Goal: Check status: Check status

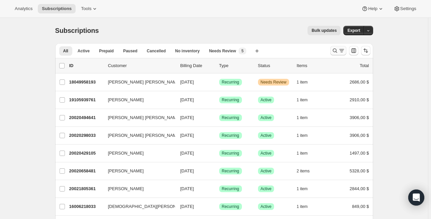
click at [334, 48] on icon "Buscar y filtrar resultados" at bounding box center [335, 50] width 7 height 7
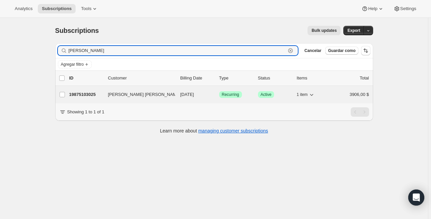
type input "ana morales"
click at [91, 97] on p "19875103025" at bounding box center [85, 94] width 33 height 7
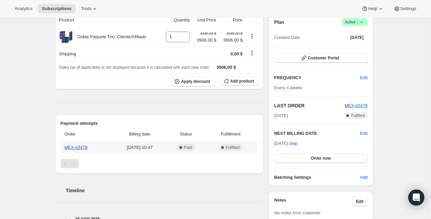
scroll to position [49, 0]
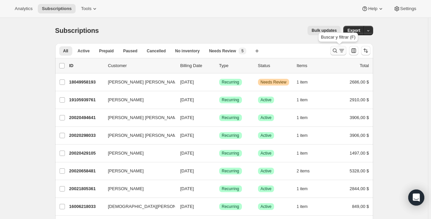
click at [334, 52] on icon "Buscar y filtrar resultados" at bounding box center [335, 50] width 7 height 7
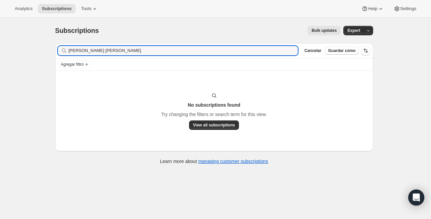
drag, startPoint x: 139, startPoint y: 47, endPoint x: 32, endPoint y: 47, distance: 106.8
click at [33, 48] on div "Subscriptions. Esta página está lista Subscriptions Bulk updates Más acciones B…" at bounding box center [214, 127] width 428 height 219
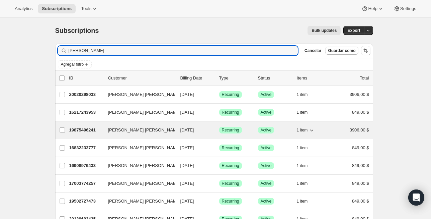
type input "laura"
click at [96, 130] on p "19875496241" at bounding box center [85, 130] width 33 height 7
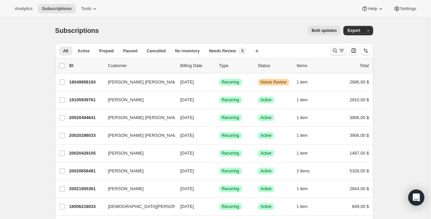
click at [334, 53] on icon "Buscar y filtrar resultados" at bounding box center [335, 50] width 7 height 7
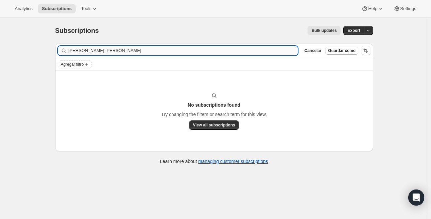
drag, startPoint x: 104, startPoint y: 48, endPoint x: 79, endPoint y: 49, distance: 25.5
click at [101, 48] on input "ana gabriela" at bounding box center [183, 50] width 229 height 9
drag, startPoint x: 79, startPoint y: 50, endPoint x: -7, endPoint y: 49, distance: 86.1
click at [0, 49] on html "Analytics Subscriptions Tools Help Settings Ir directamente al contenido Subscr…" at bounding box center [215, 109] width 431 height 219
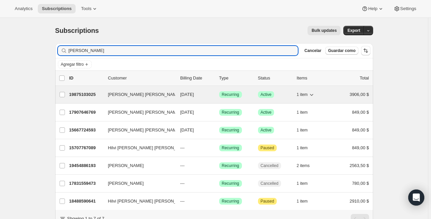
type input "gabriela"
click at [89, 93] on p "19875103025" at bounding box center [85, 94] width 33 height 7
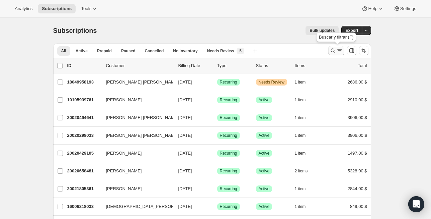
click at [337, 51] on icon "Buscar y filtrar resultados" at bounding box center [333, 50] width 7 height 7
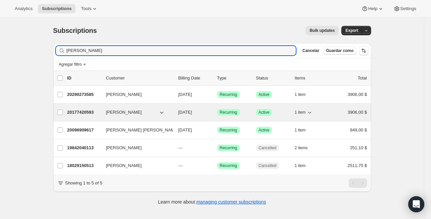
type input "[PERSON_NAME]"
click at [87, 115] on p "20177420593" at bounding box center [83, 112] width 33 height 7
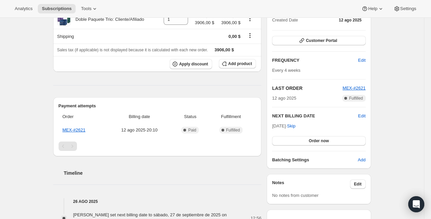
scroll to position [107, 0]
